Goal: Information Seeking & Learning: Understand process/instructions

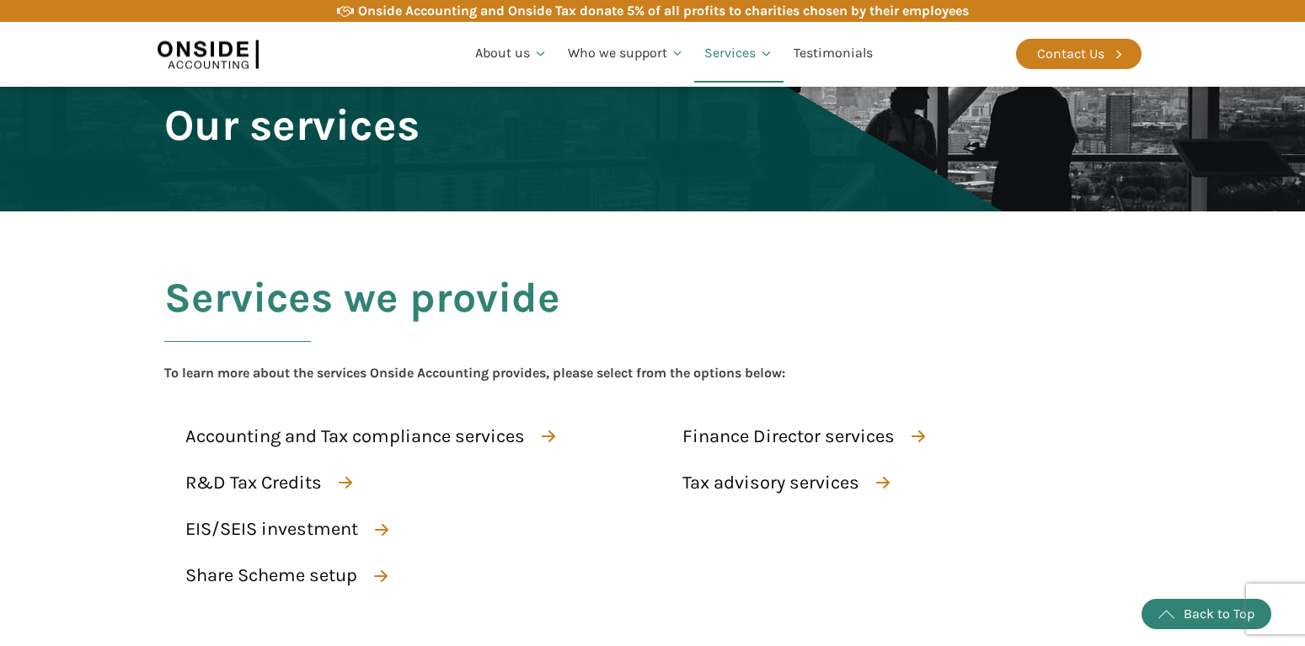
scroll to position [3002, 0]
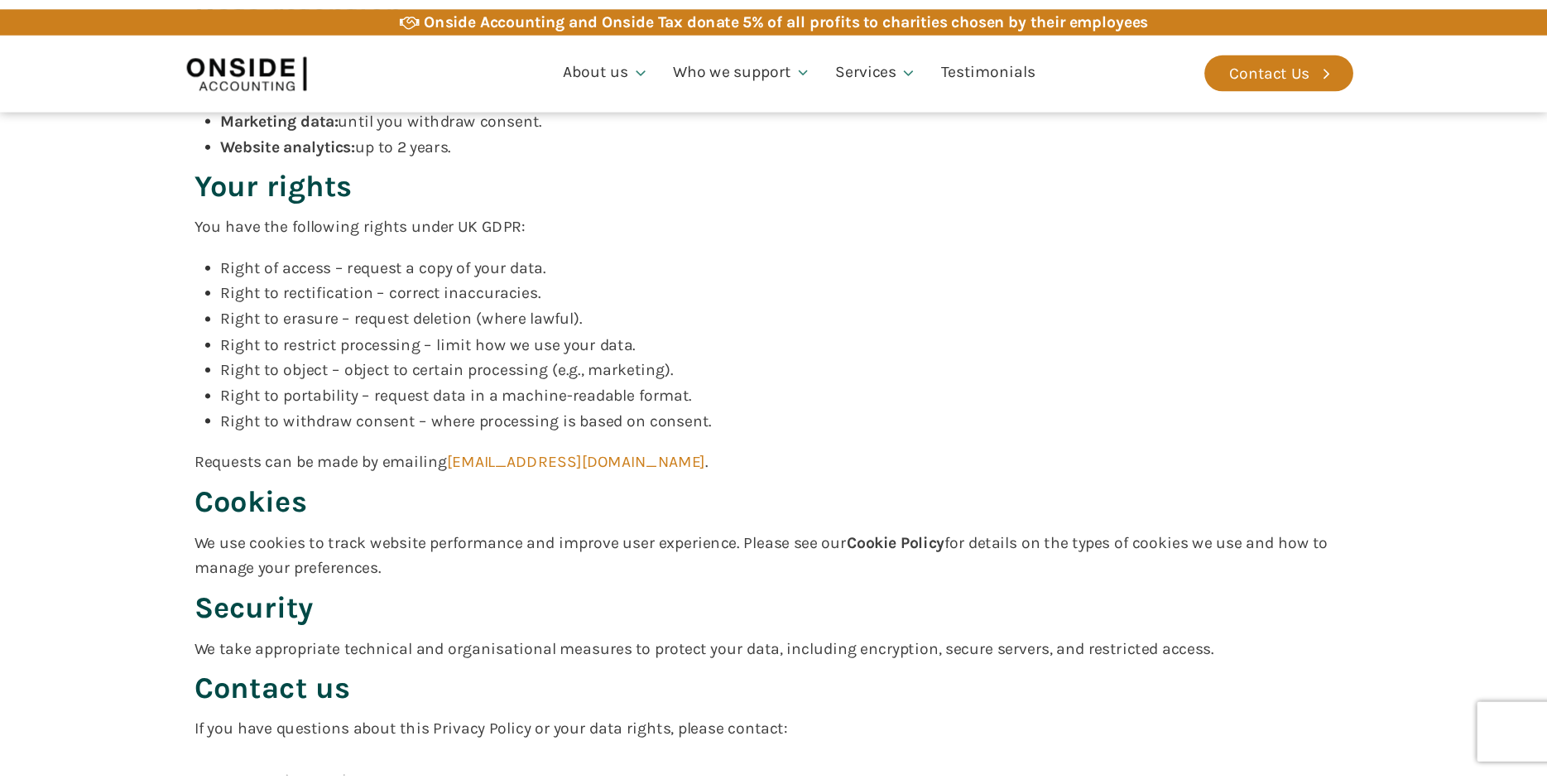
scroll to position [2533, 0]
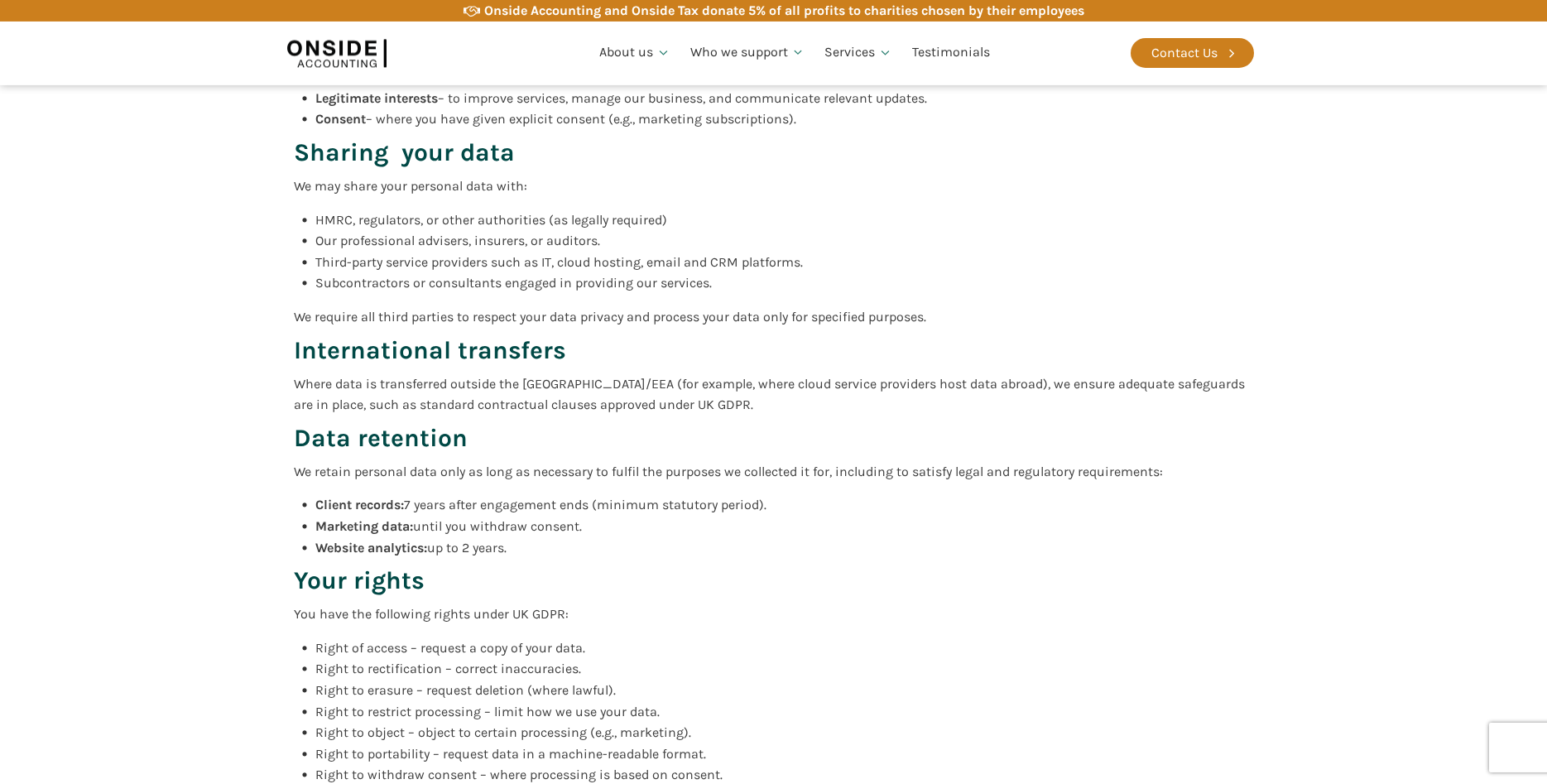
scroll to position [1857, 0]
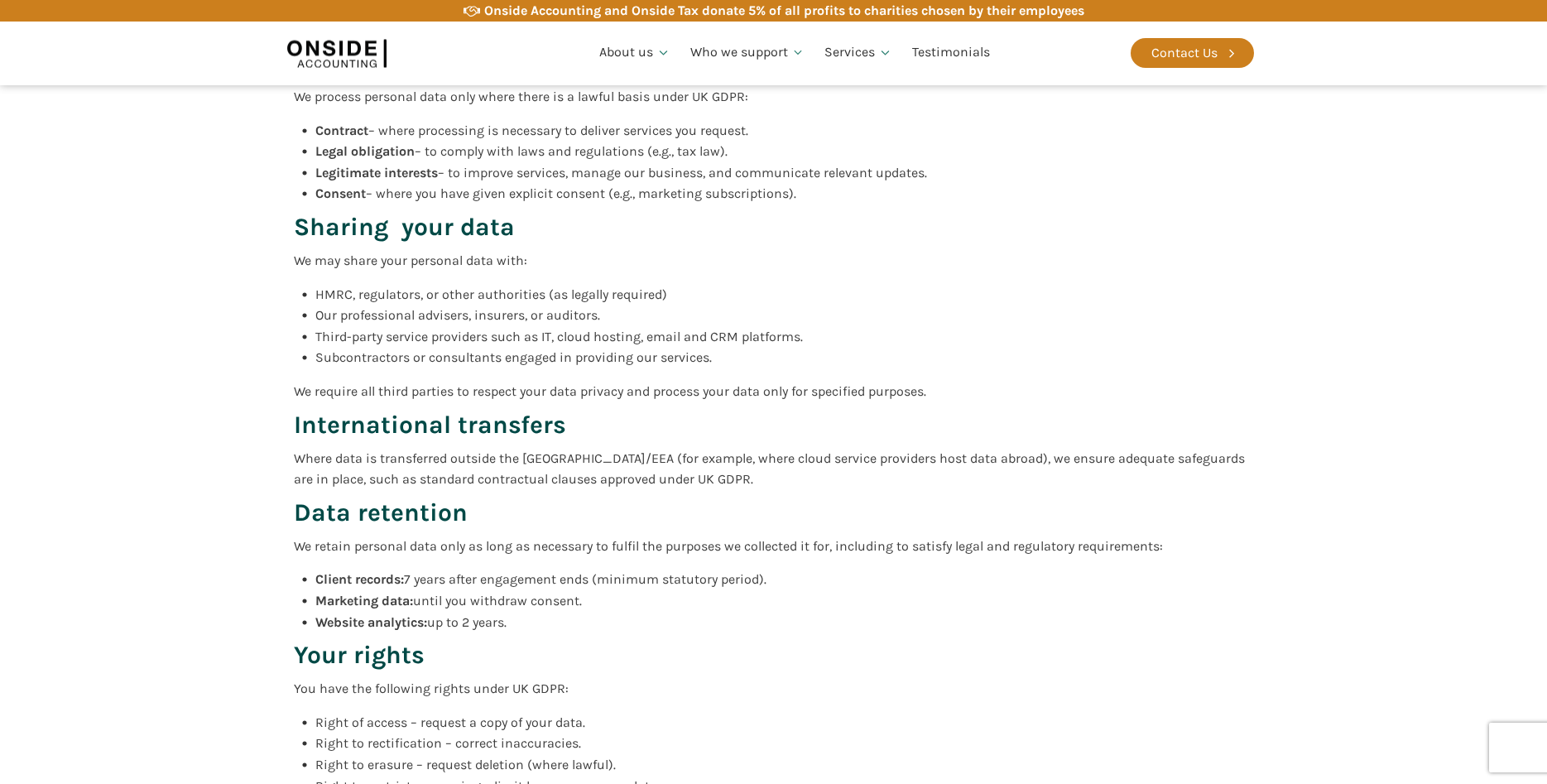
click at [322, 55] on img at bounding box center [336, 53] width 99 height 38
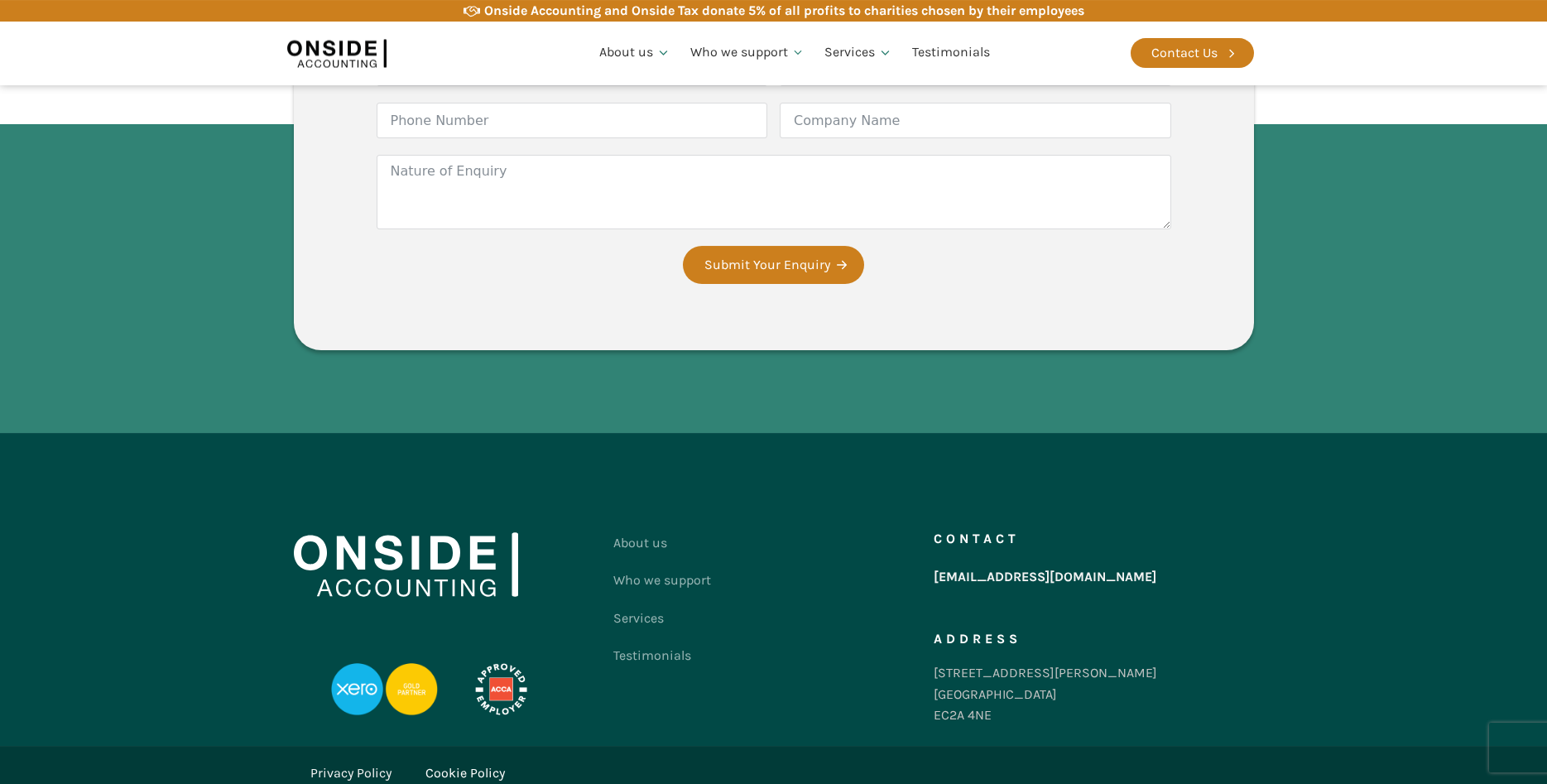
scroll to position [3078, 0]
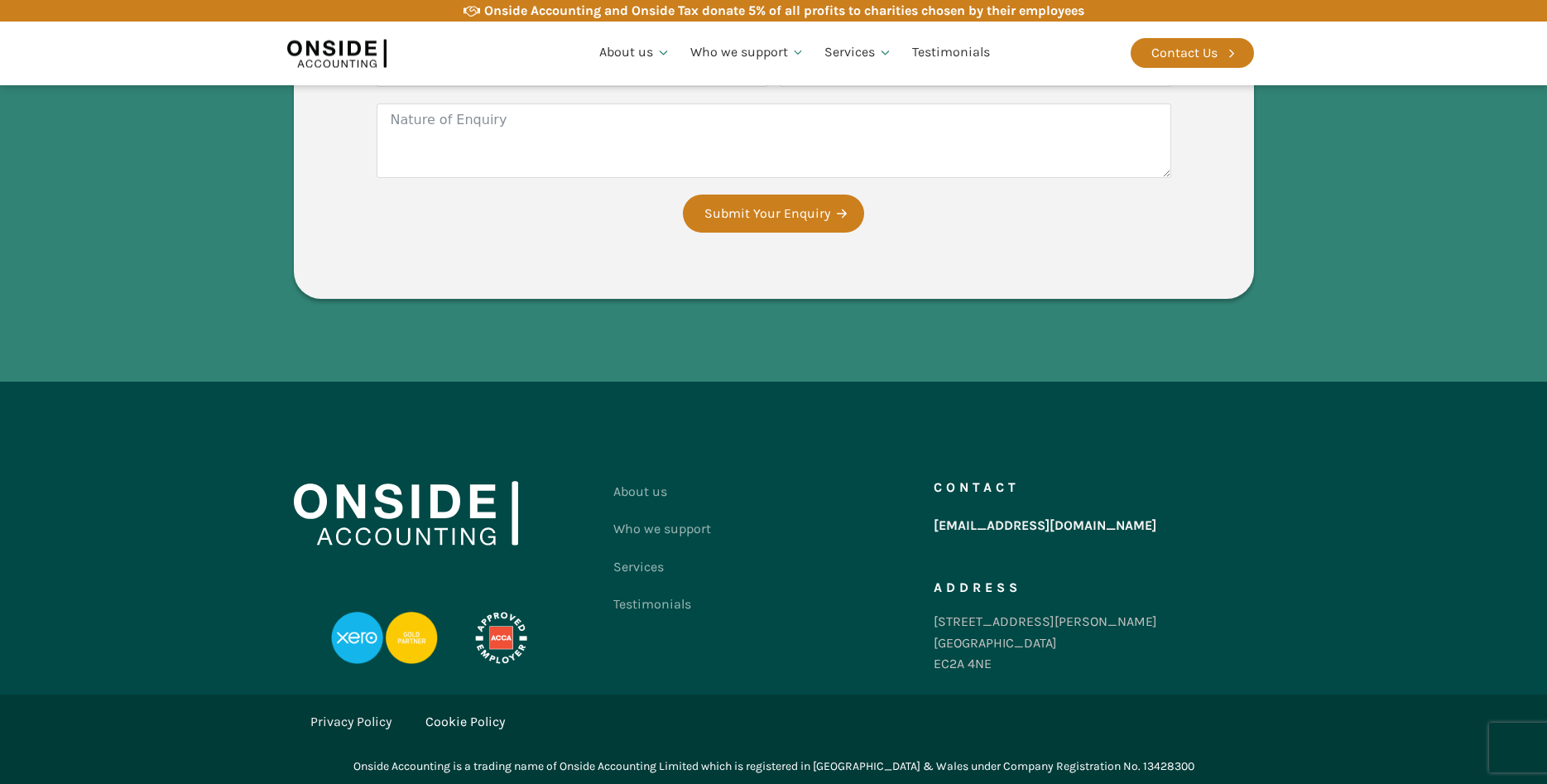
click at [353, 716] on link "Privacy Policy" at bounding box center [351, 722] width 82 height 22
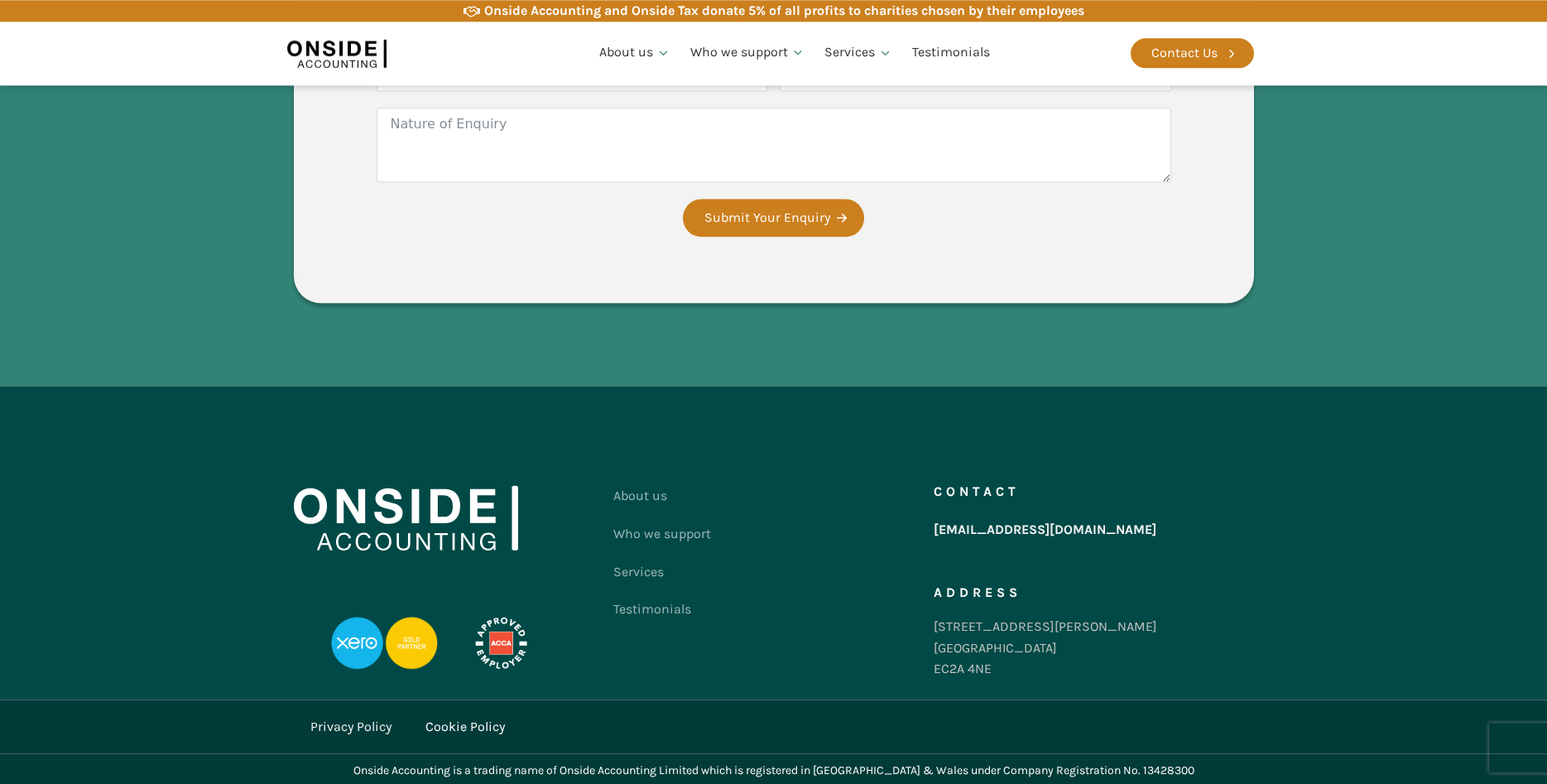
scroll to position [3367, 0]
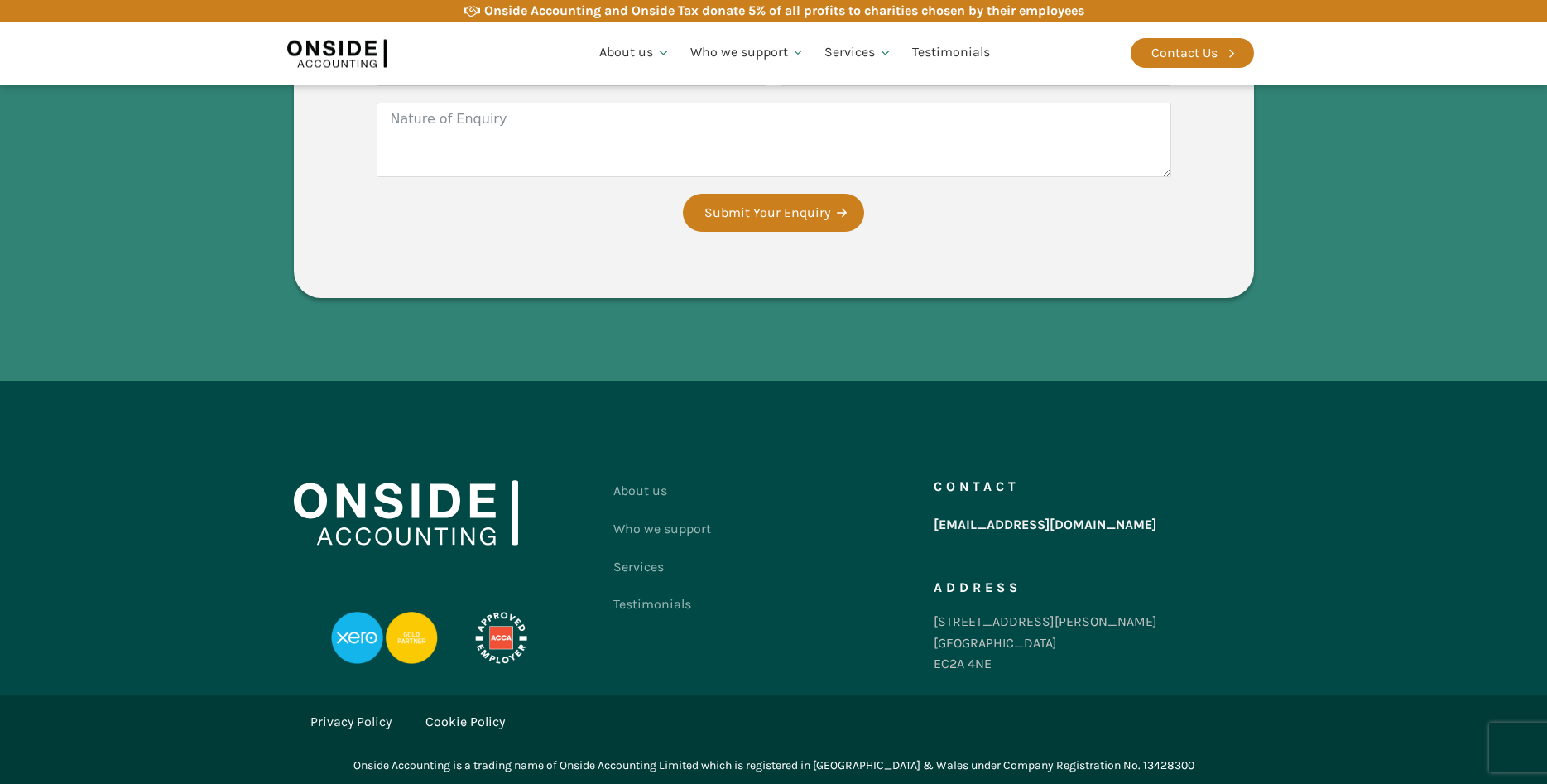
click at [495, 720] on link "Cookie Policy" at bounding box center [465, 722] width 80 height 22
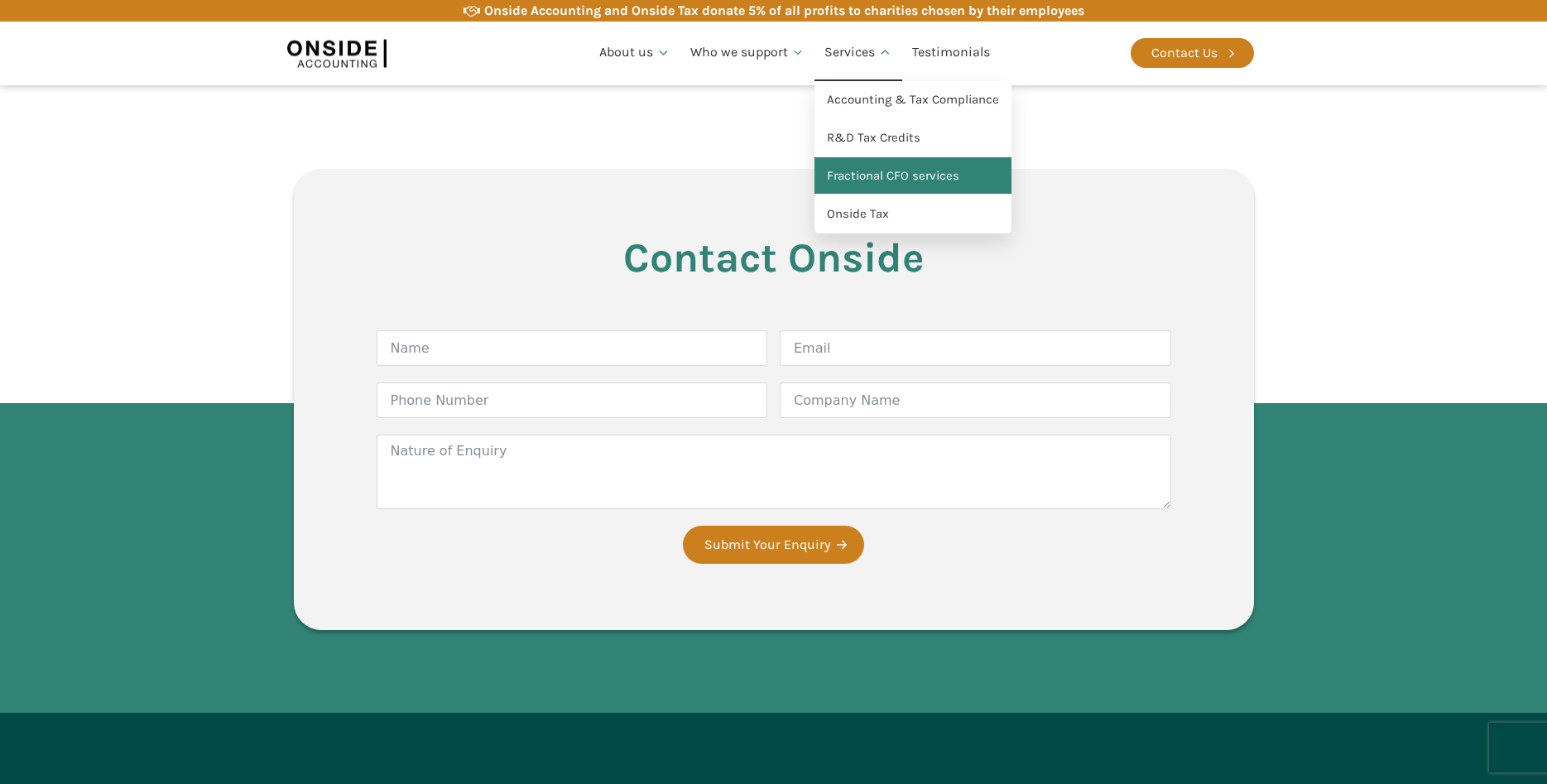
scroll to position [2445, 0]
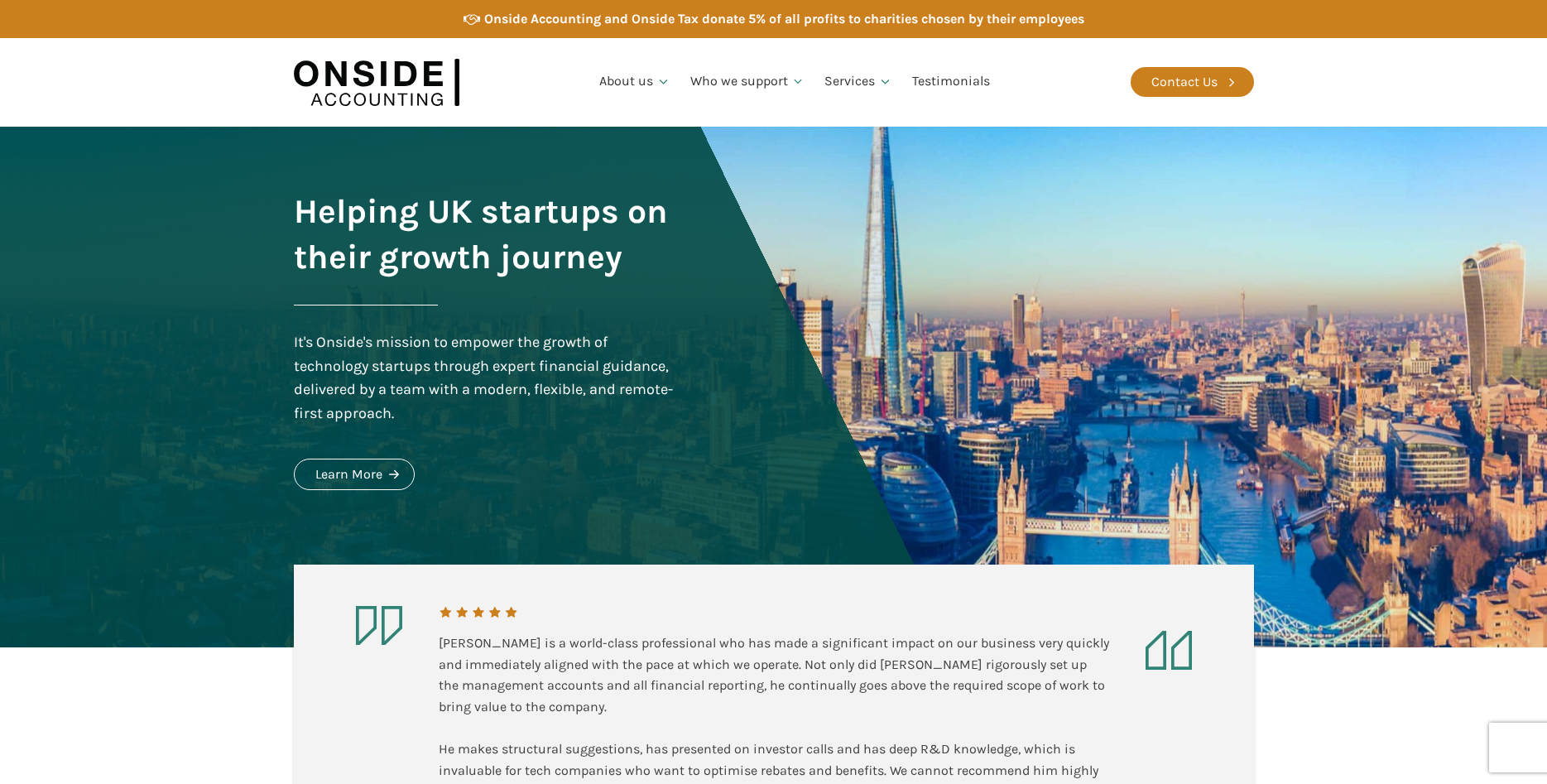
scroll to position [3078, 0]
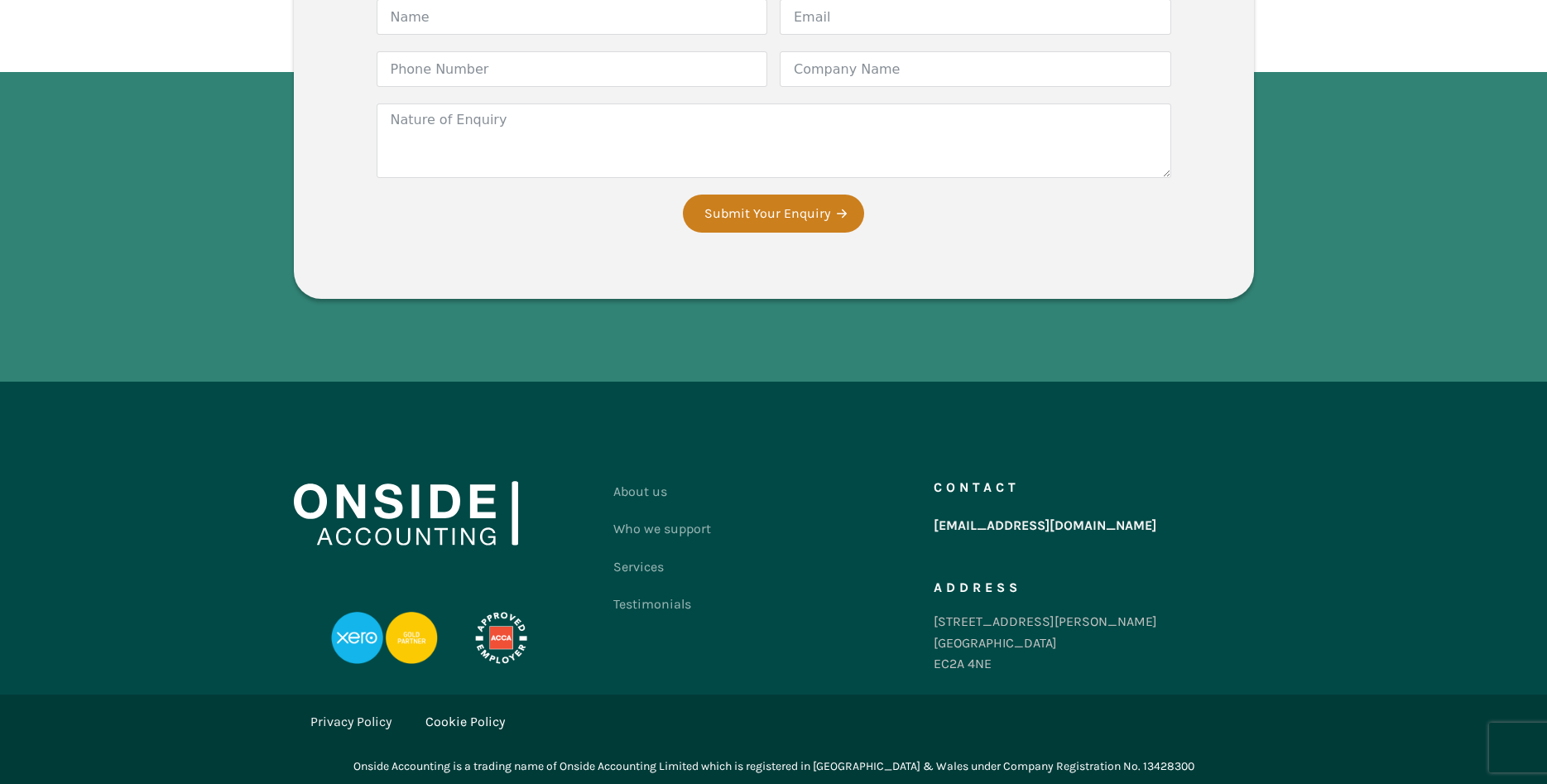
click at [343, 725] on link "Privacy Policy" at bounding box center [351, 722] width 82 height 22
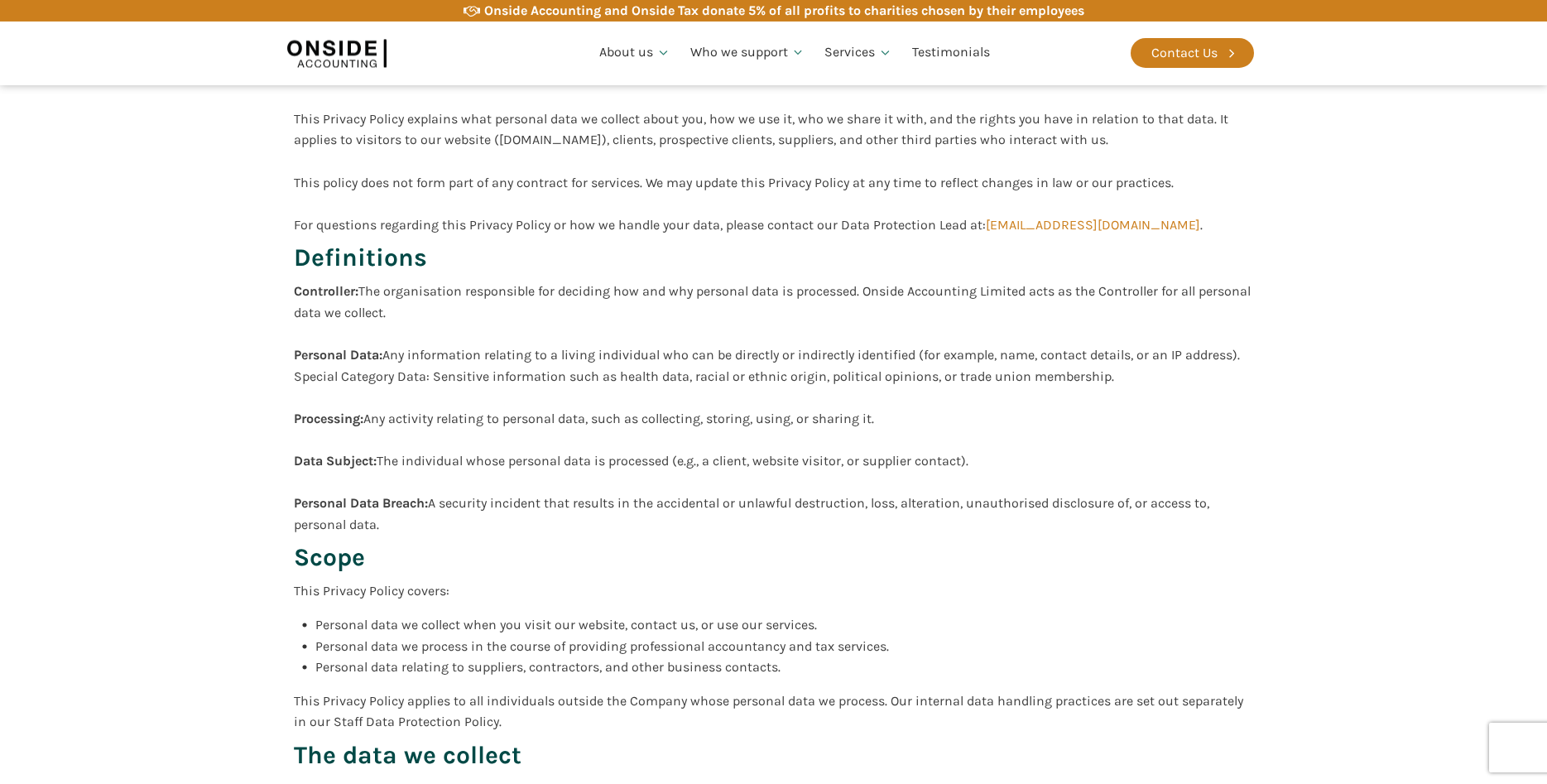
scroll to position [422, 0]
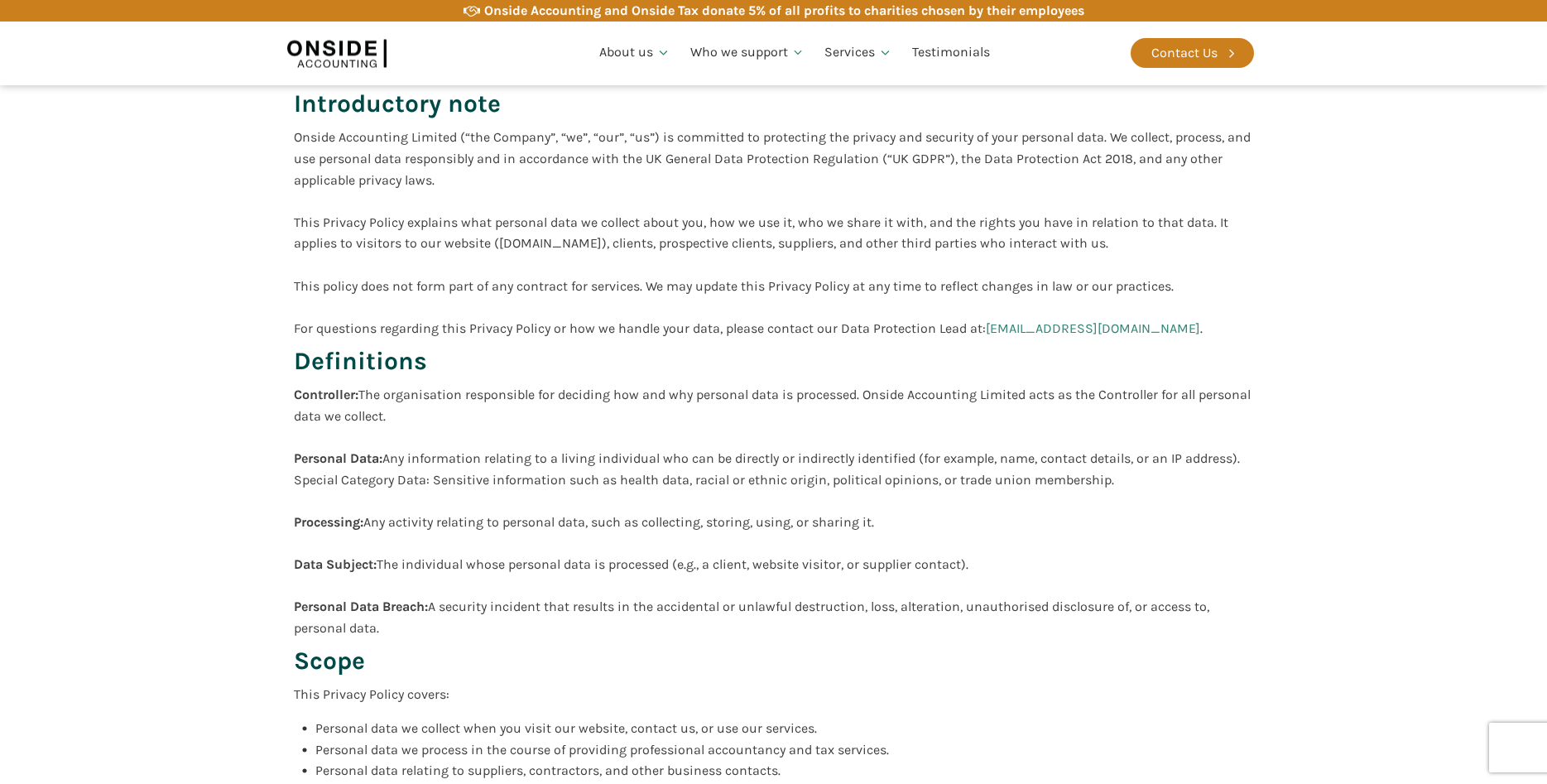
click at [1037, 322] on link "[EMAIL_ADDRESS][DOMAIN_NAME]" at bounding box center [1093, 328] width 214 height 16
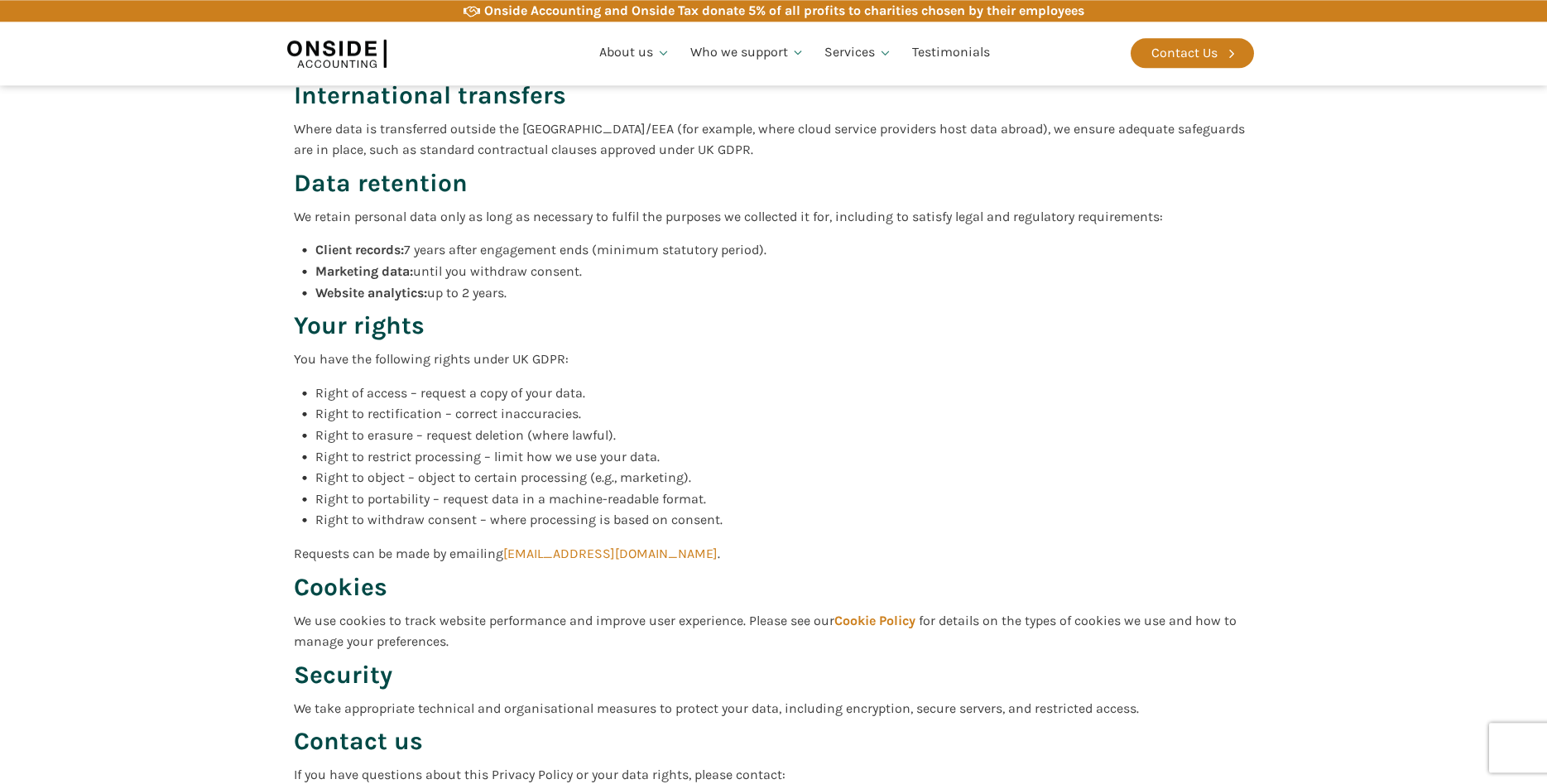
scroll to position [2195, 0]
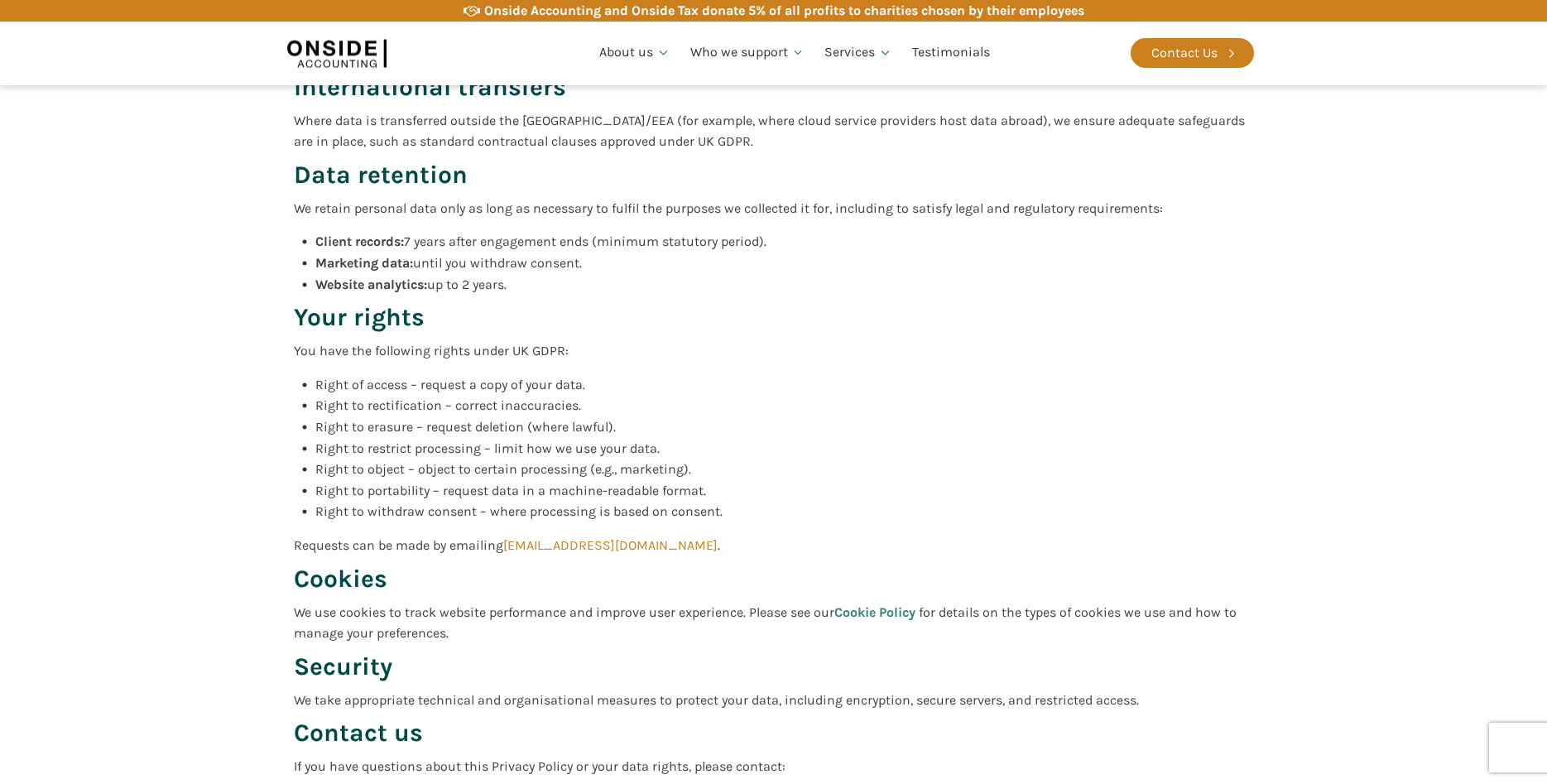
click at [873, 607] on b "Cookie Policy" at bounding box center [875, 612] width 82 height 16
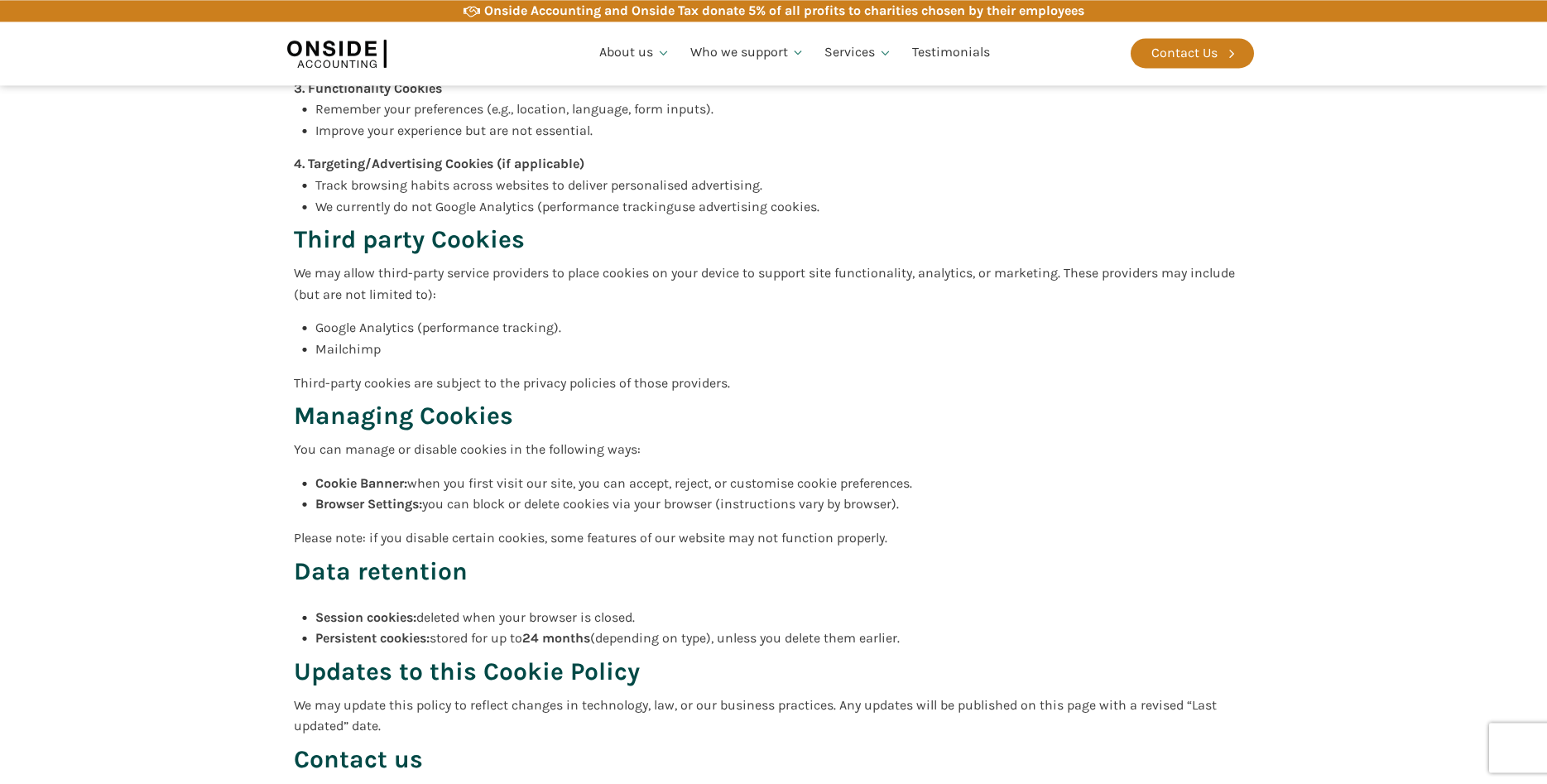
scroll to position [1097, 0]
